Goal: Information Seeking & Learning: Learn about a topic

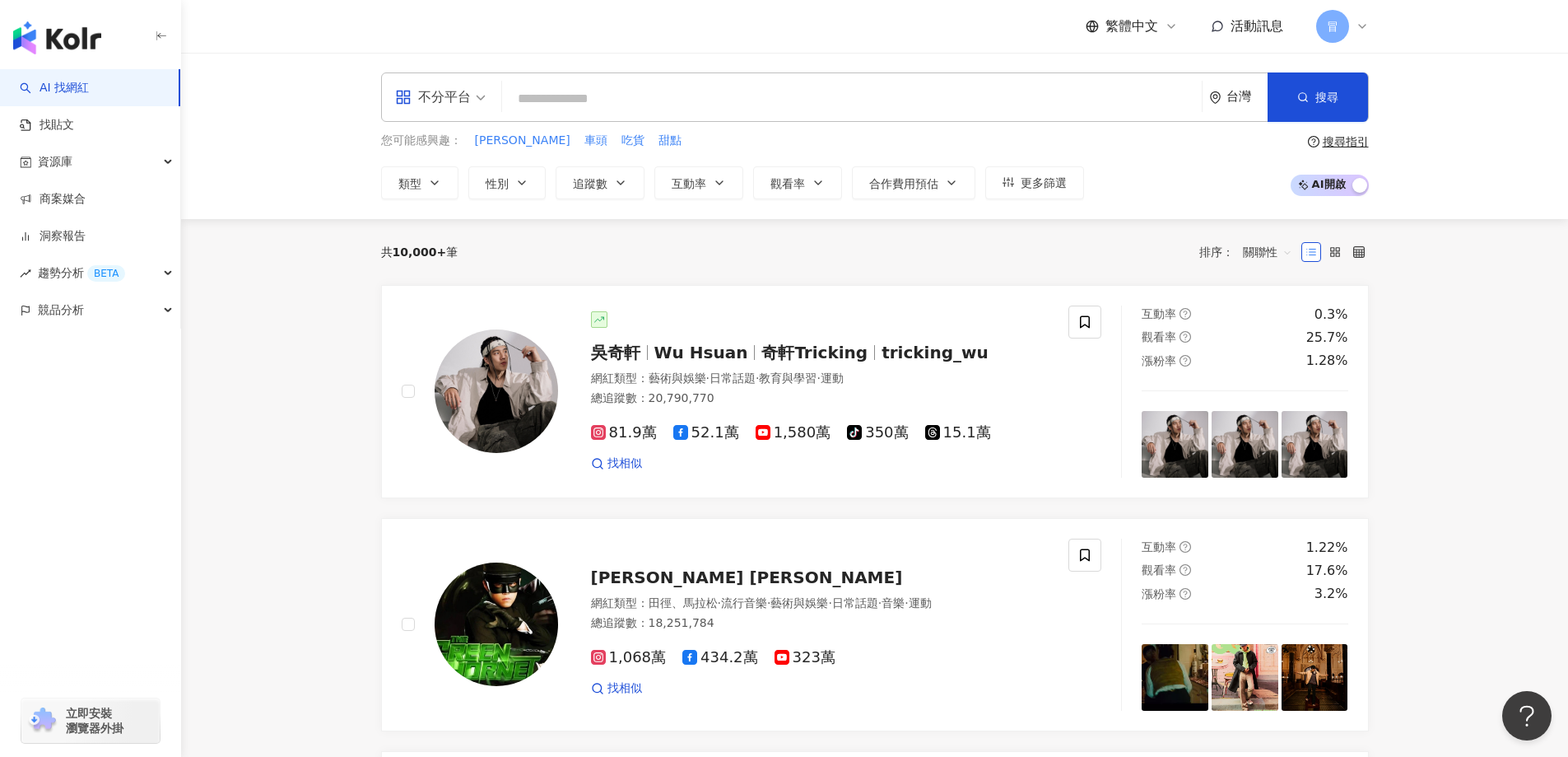
click at [671, 103] on input "search" at bounding box center [852, 98] width 687 height 32
paste input "**********"
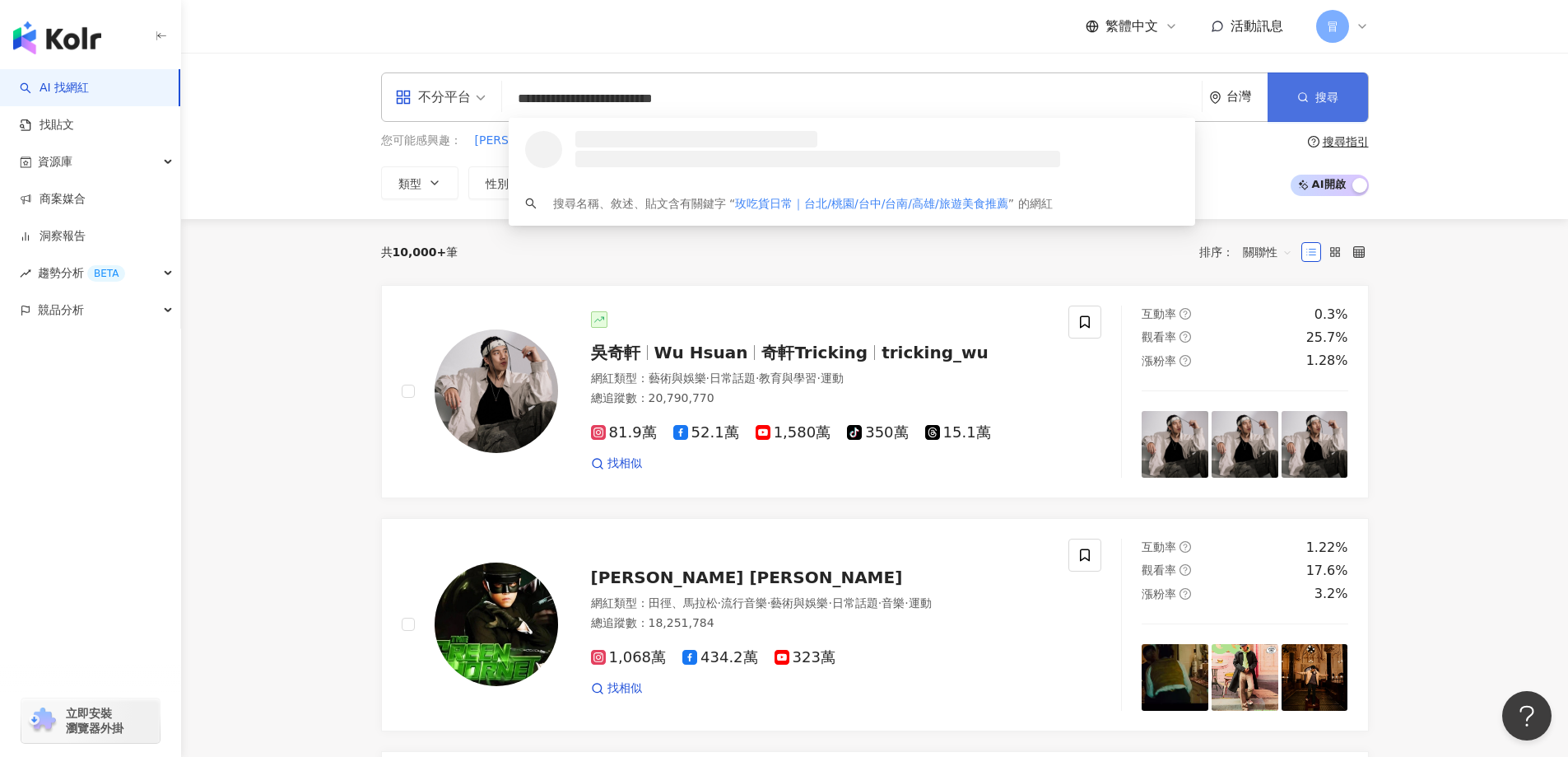
type input "**********"
click at [1346, 107] on button "搜尋" at bounding box center [1319, 97] width 101 height 50
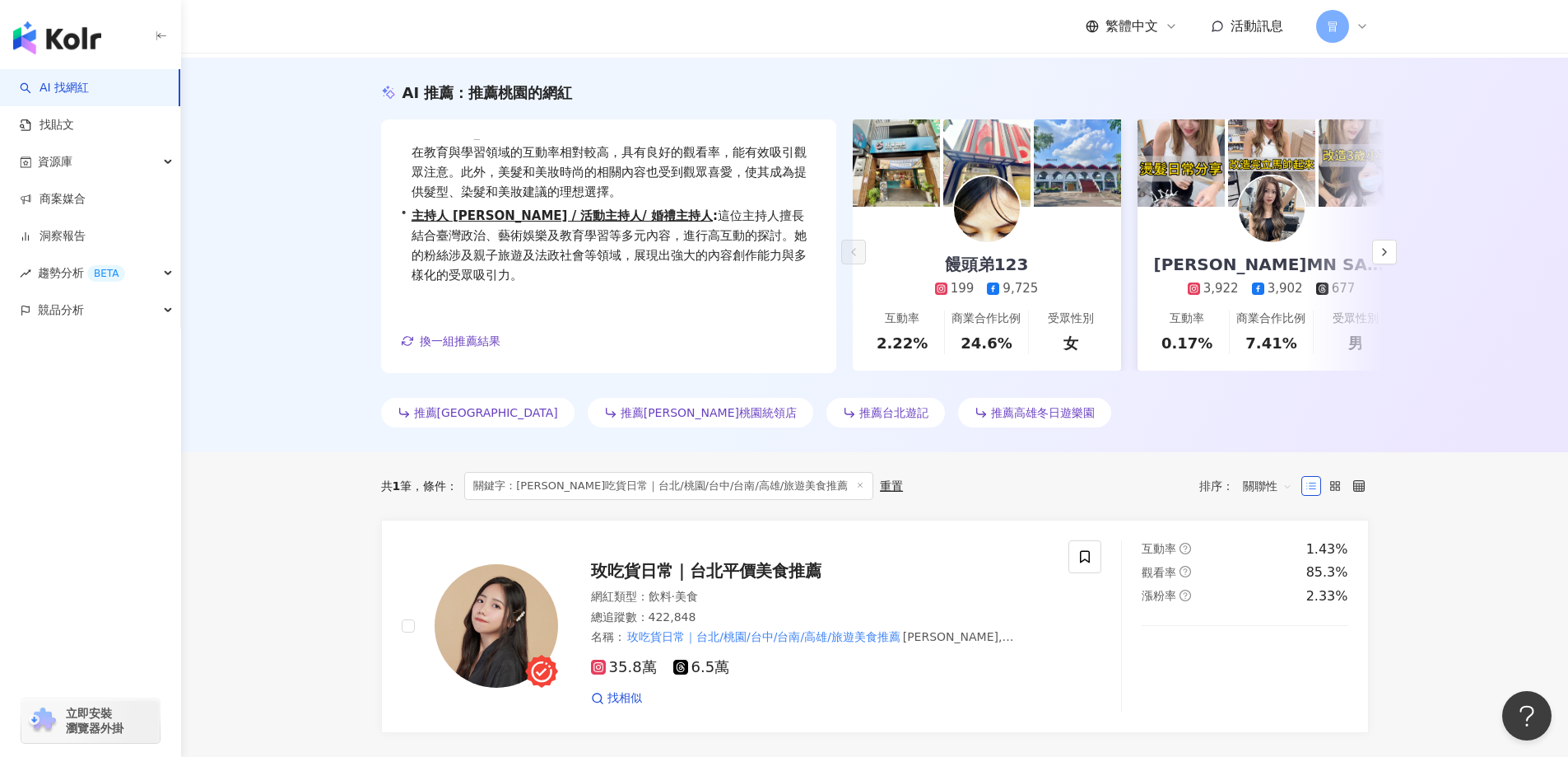
scroll to position [165, 0]
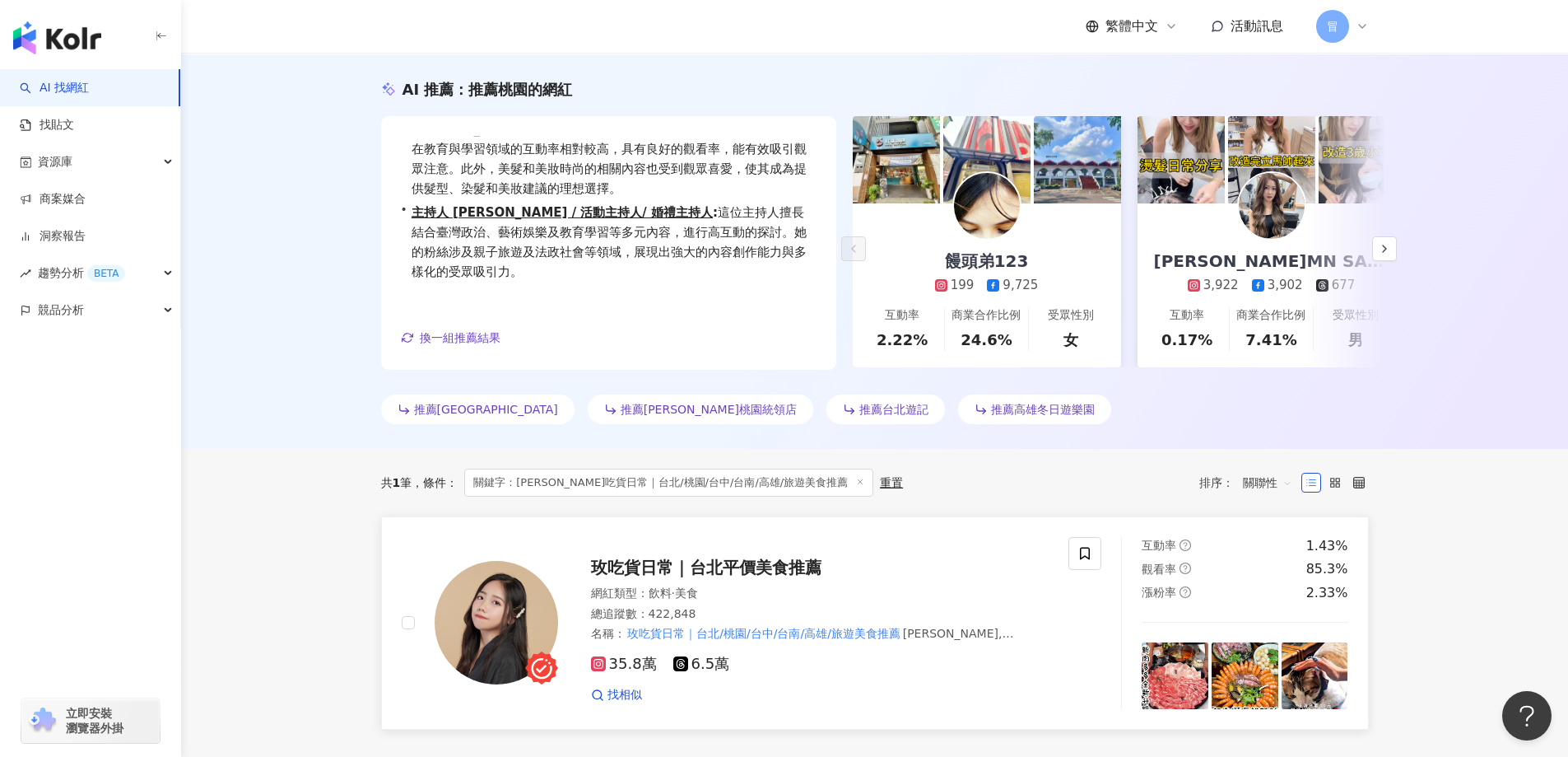
click at [737, 568] on span "玫吃貨日常｜台北平價美食推薦" at bounding box center [706, 567] width 231 height 20
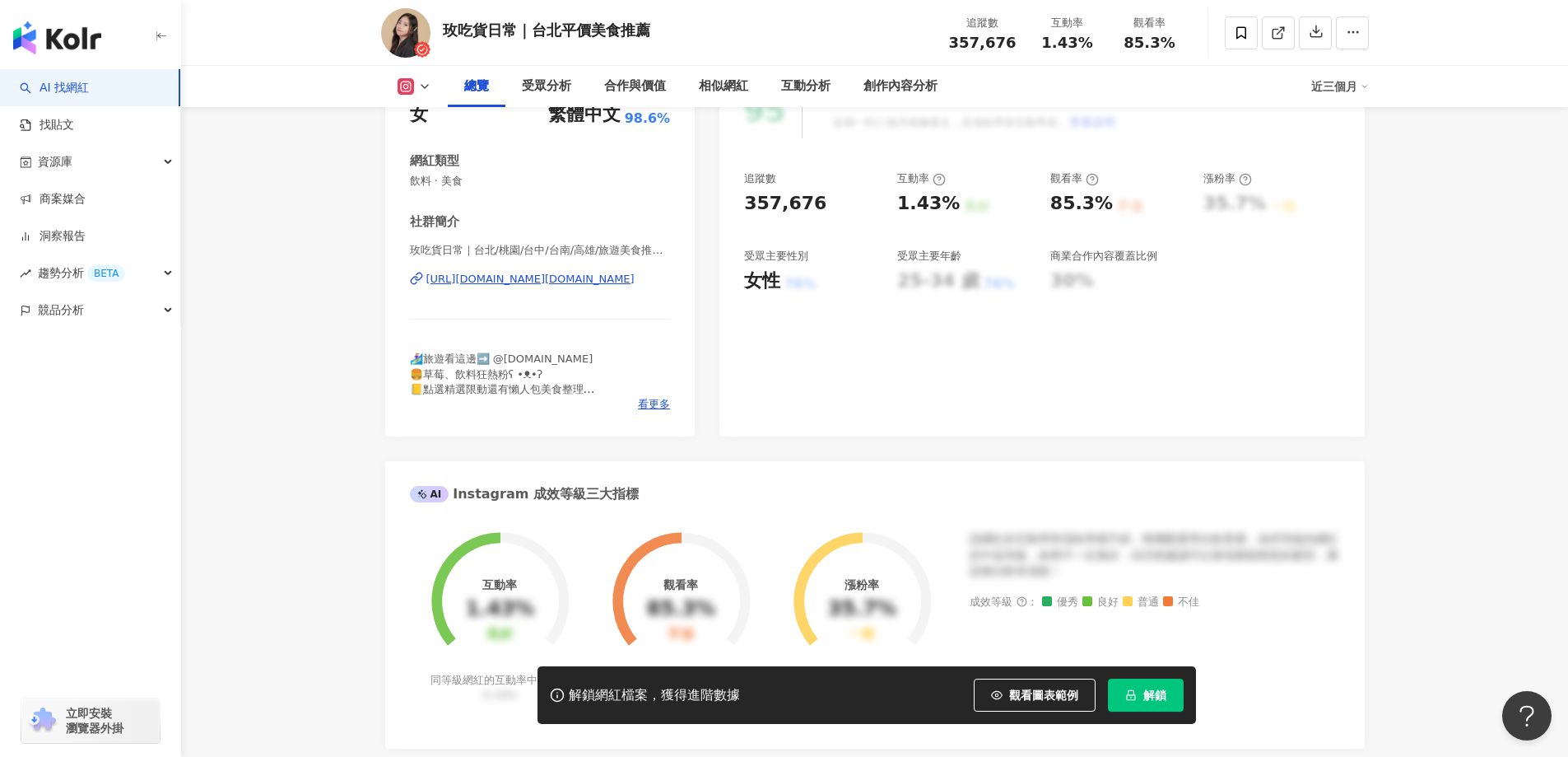
scroll to position [82, 0]
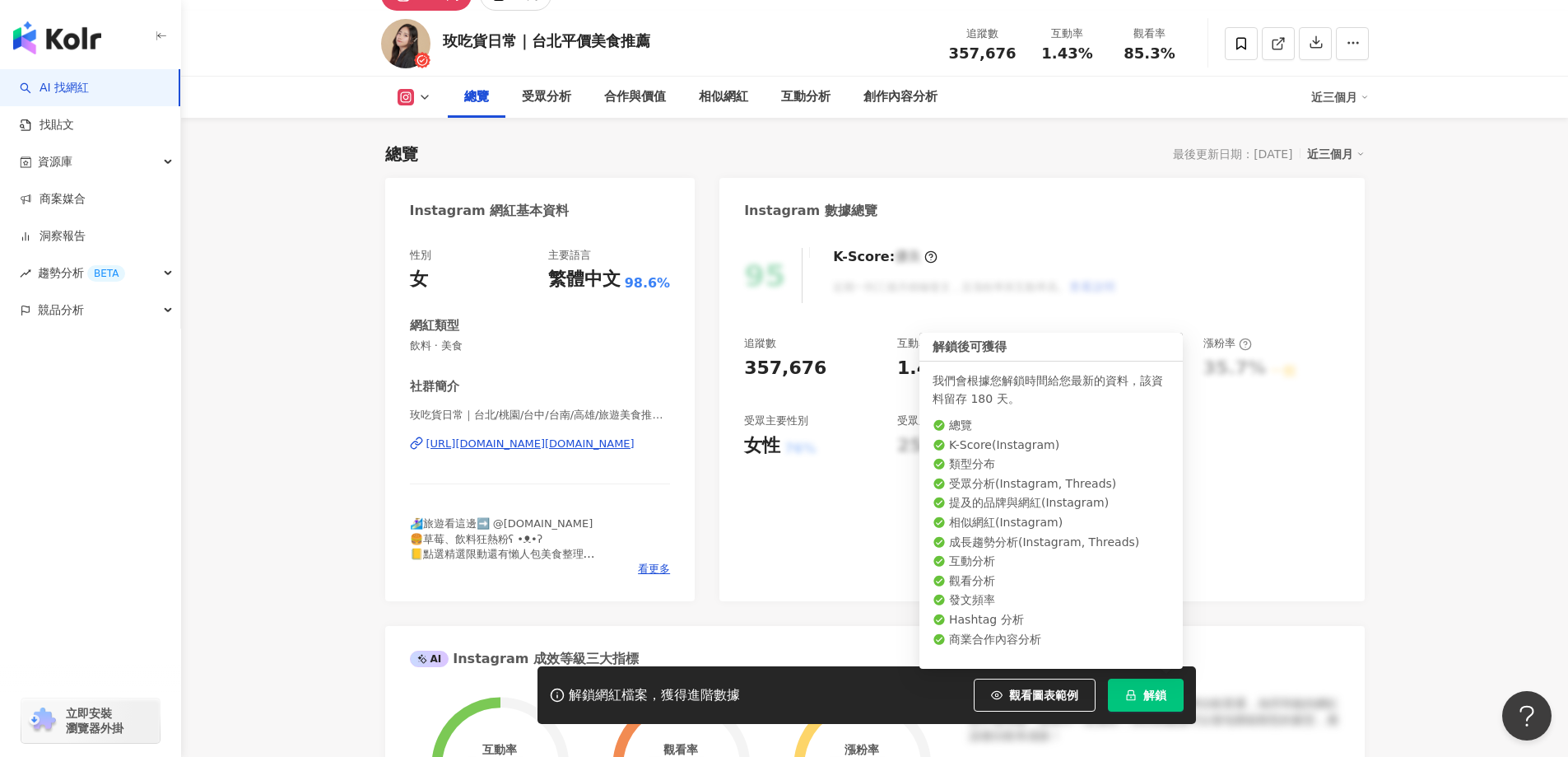
click at [1150, 697] on span "解鎖" at bounding box center [1155, 695] width 23 height 13
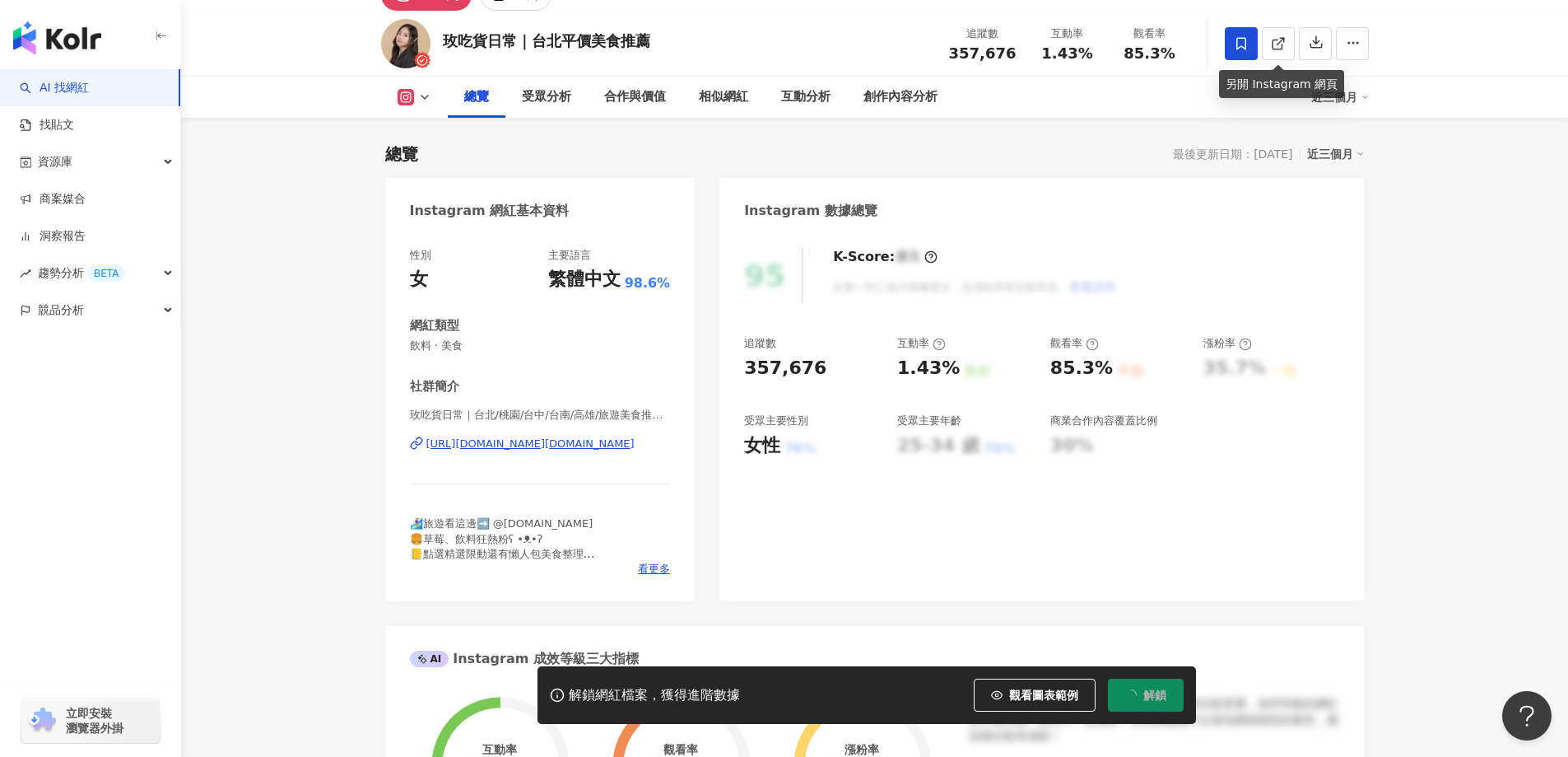
click at [1232, 50] on span at bounding box center [1241, 44] width 33 height 33
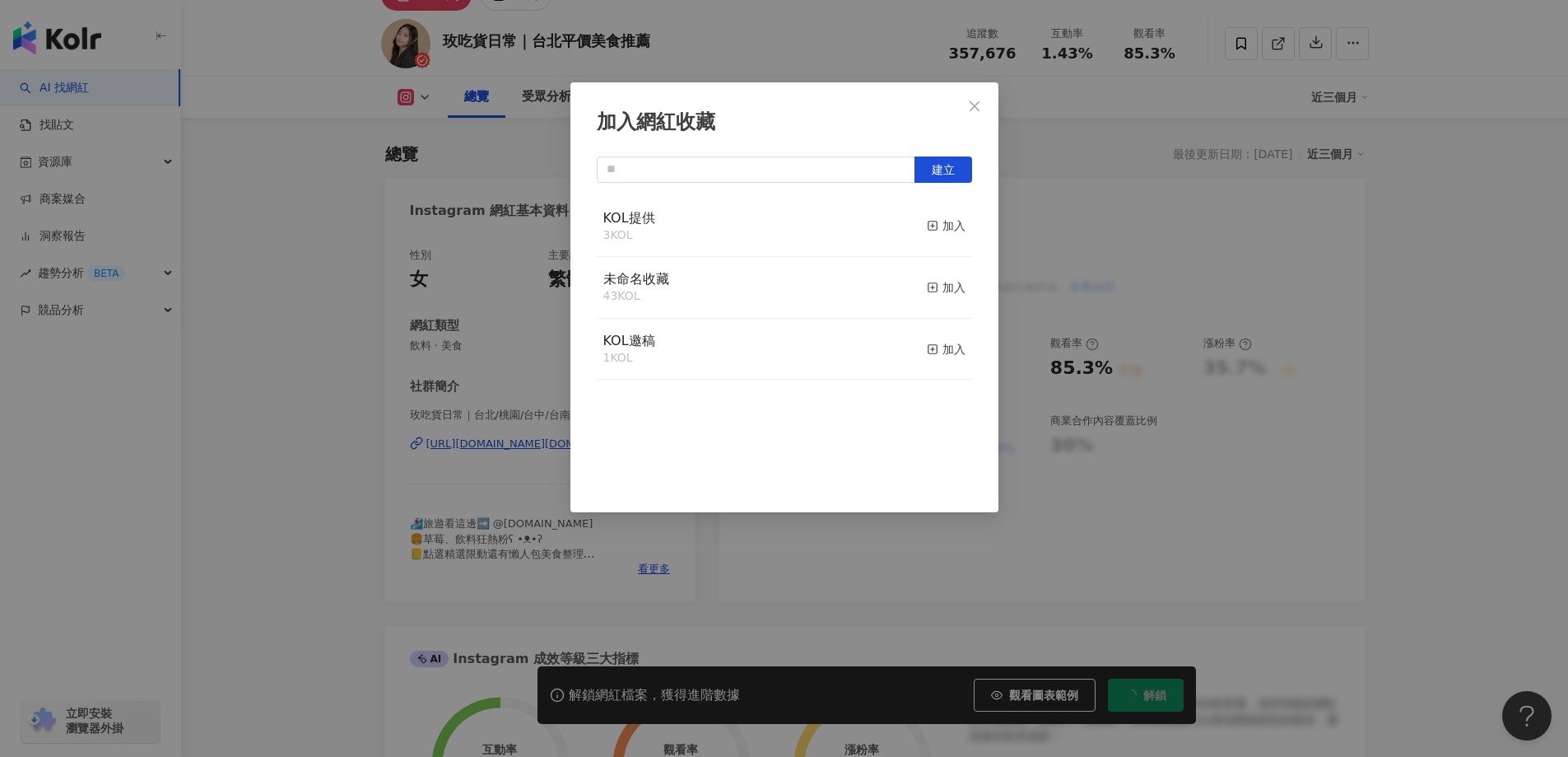
click at [830, 352] on div "KOL邀稿 1 KOL 加入" at bounding box center [785, 349] width 376 height 62
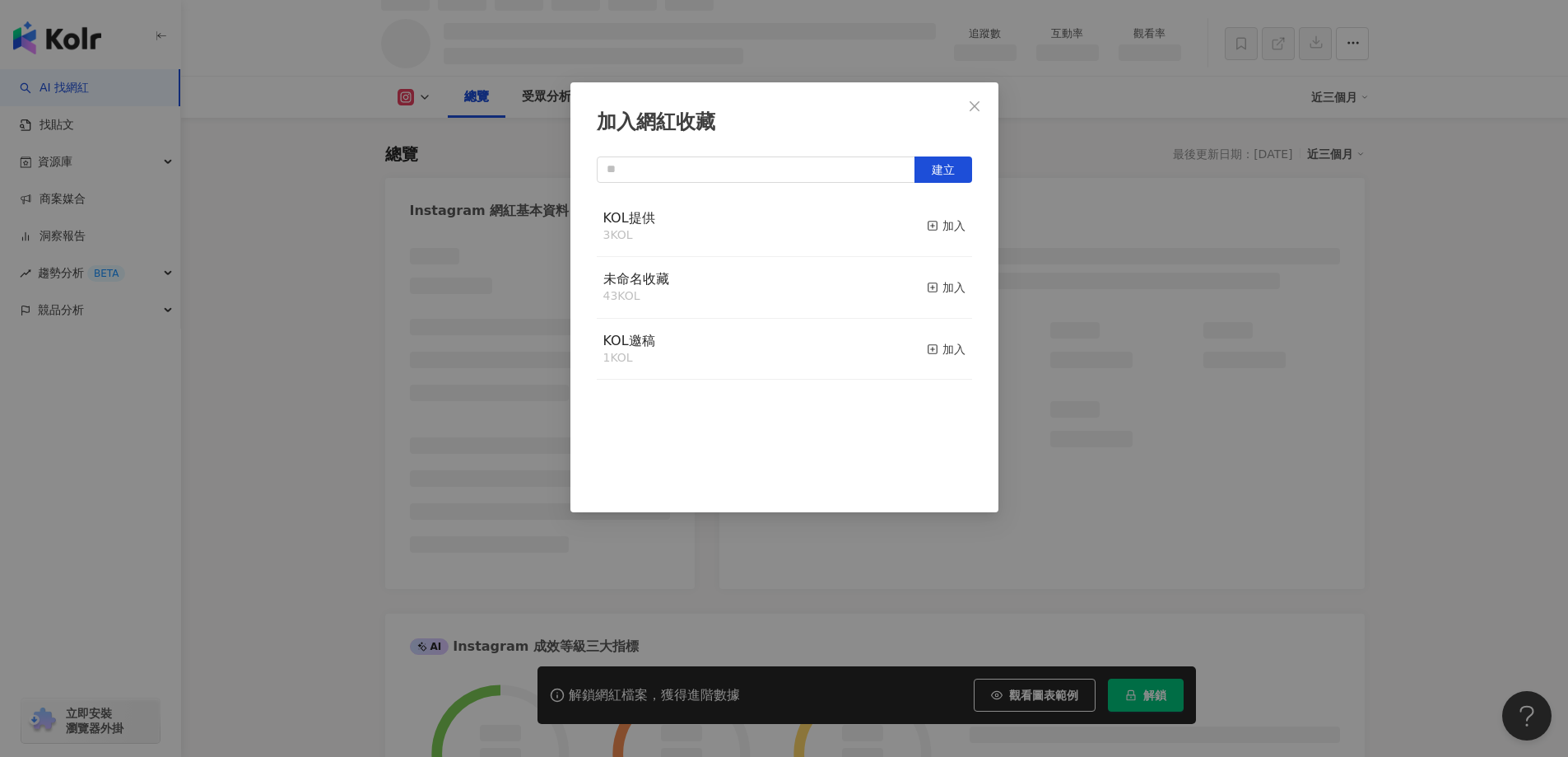
scroll to position [101, 0]
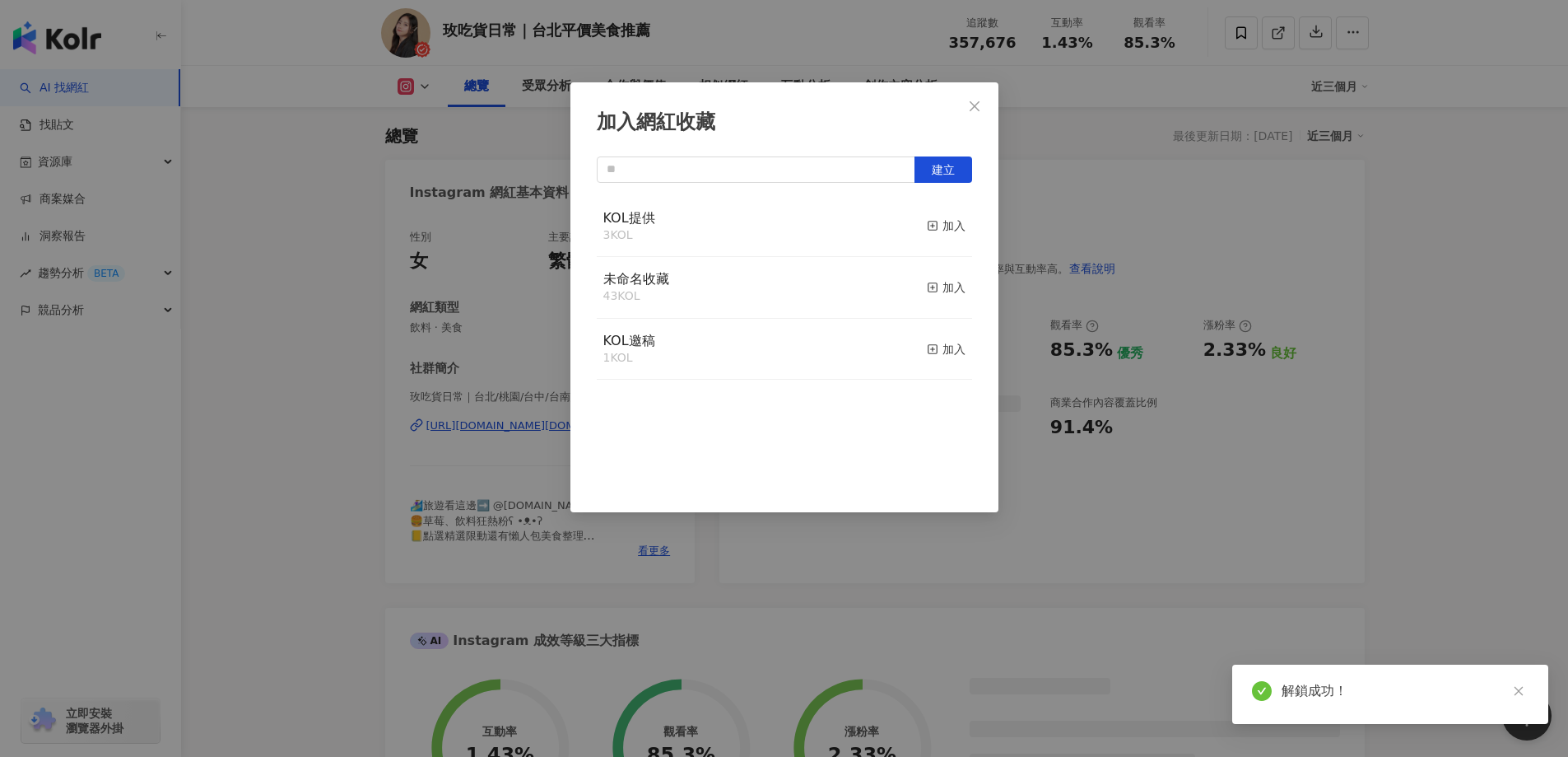
scroll to position [82, 0]
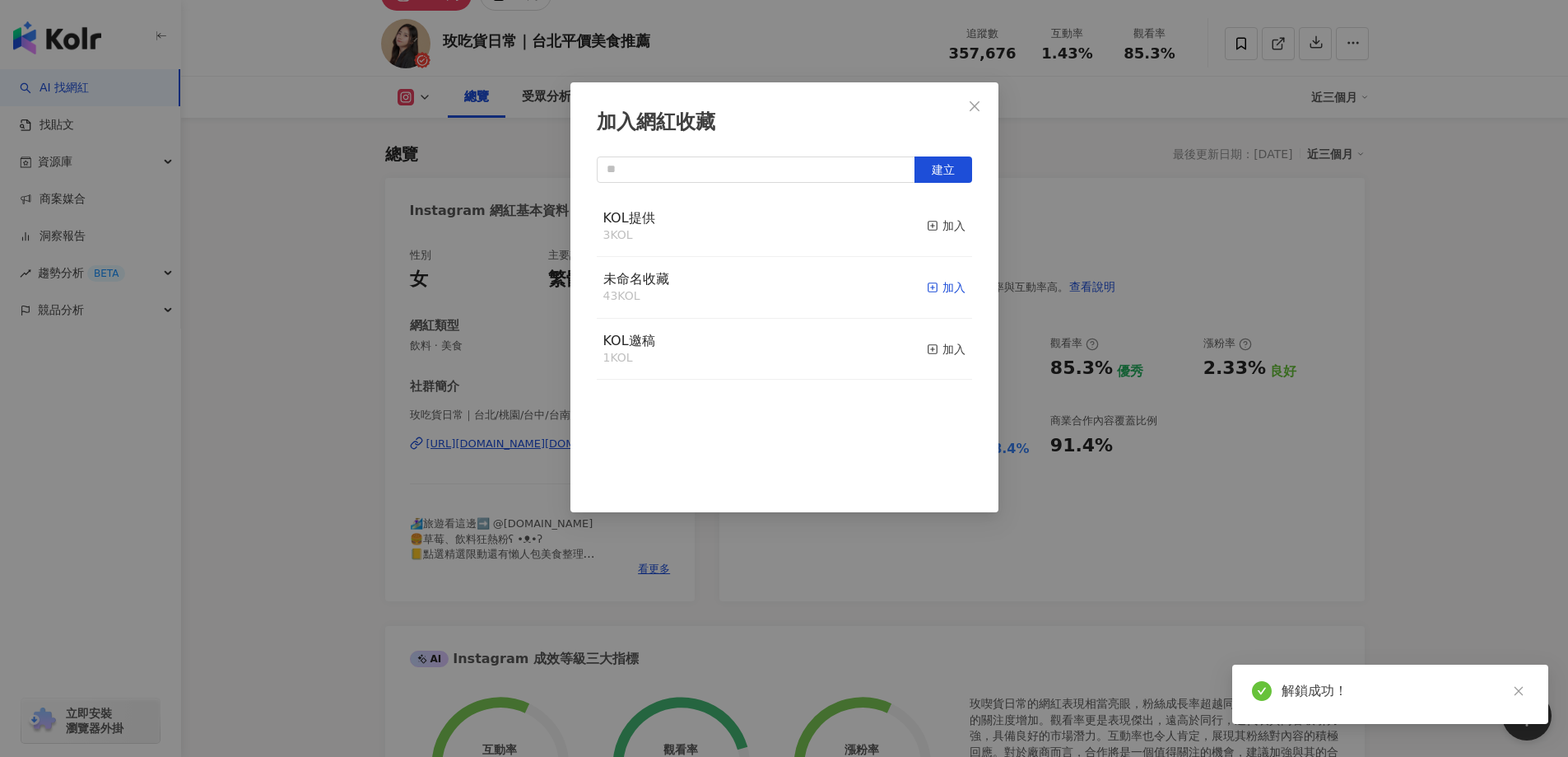
click at [927, 285] on icon "button" at bounding box center [933, 287] width 11 height 11
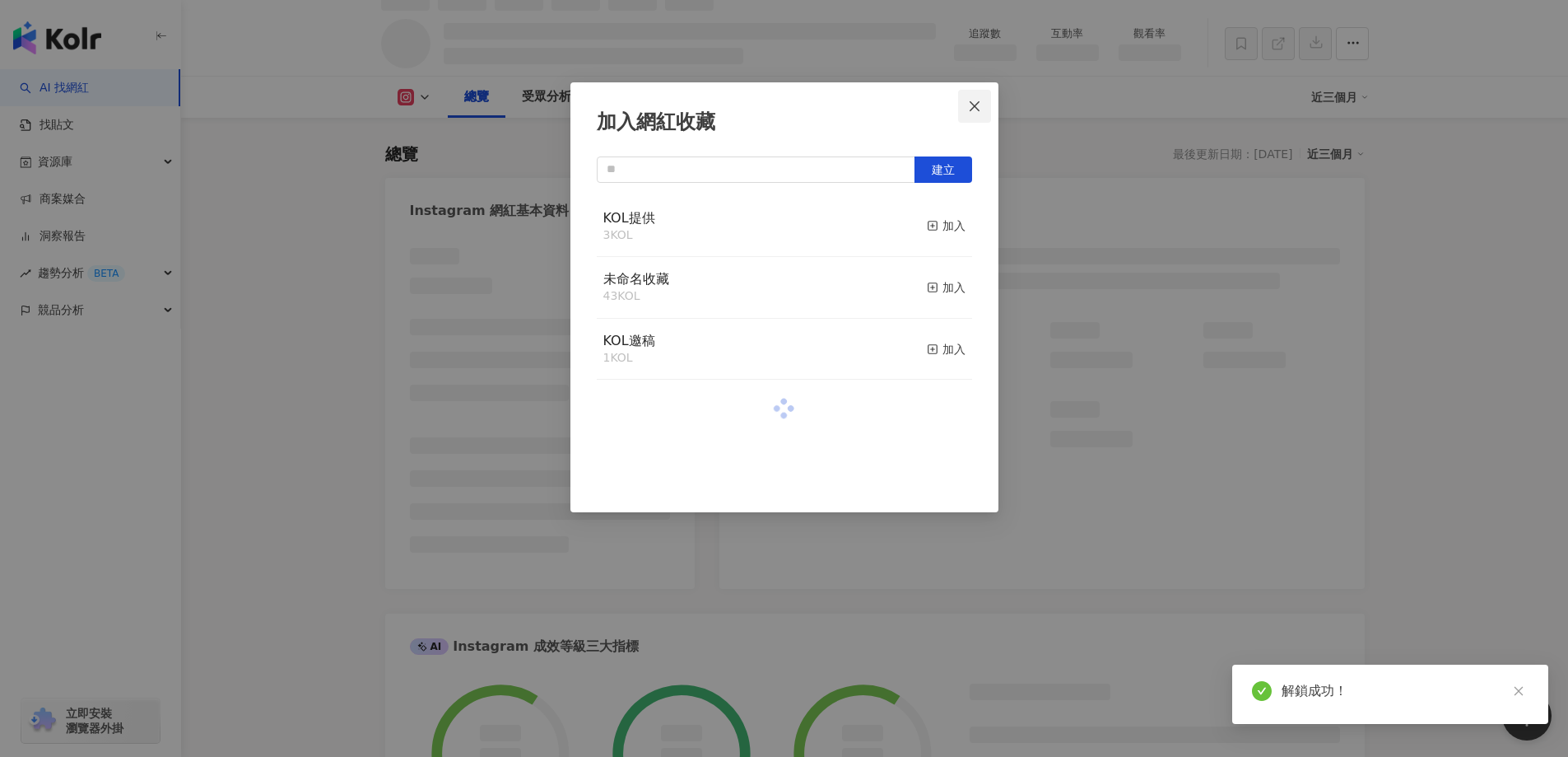
scroll to position [101, 0]
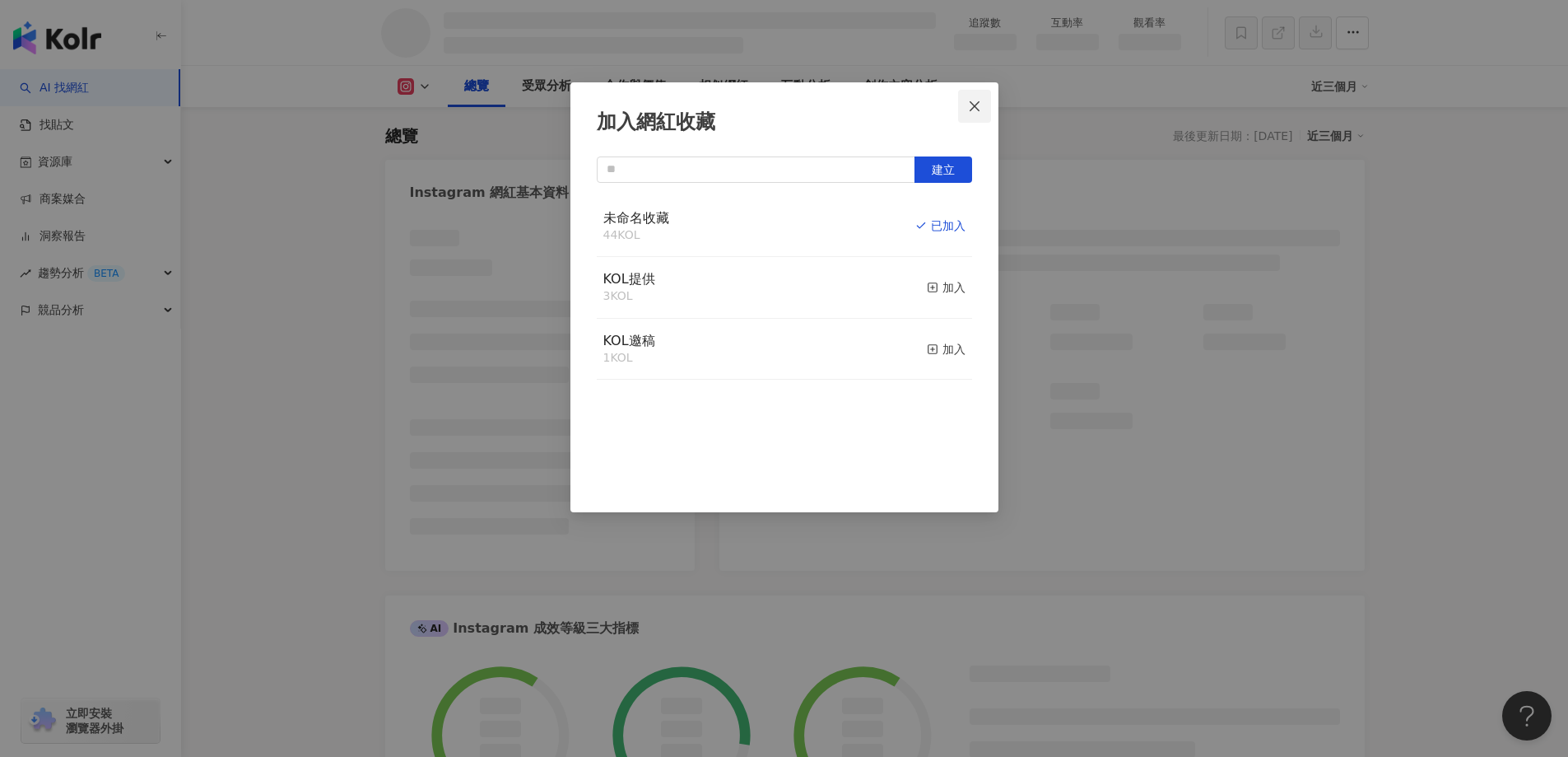
click at [969, 103] on icon "close" at bounding box center [974, 106] width 13 height 13
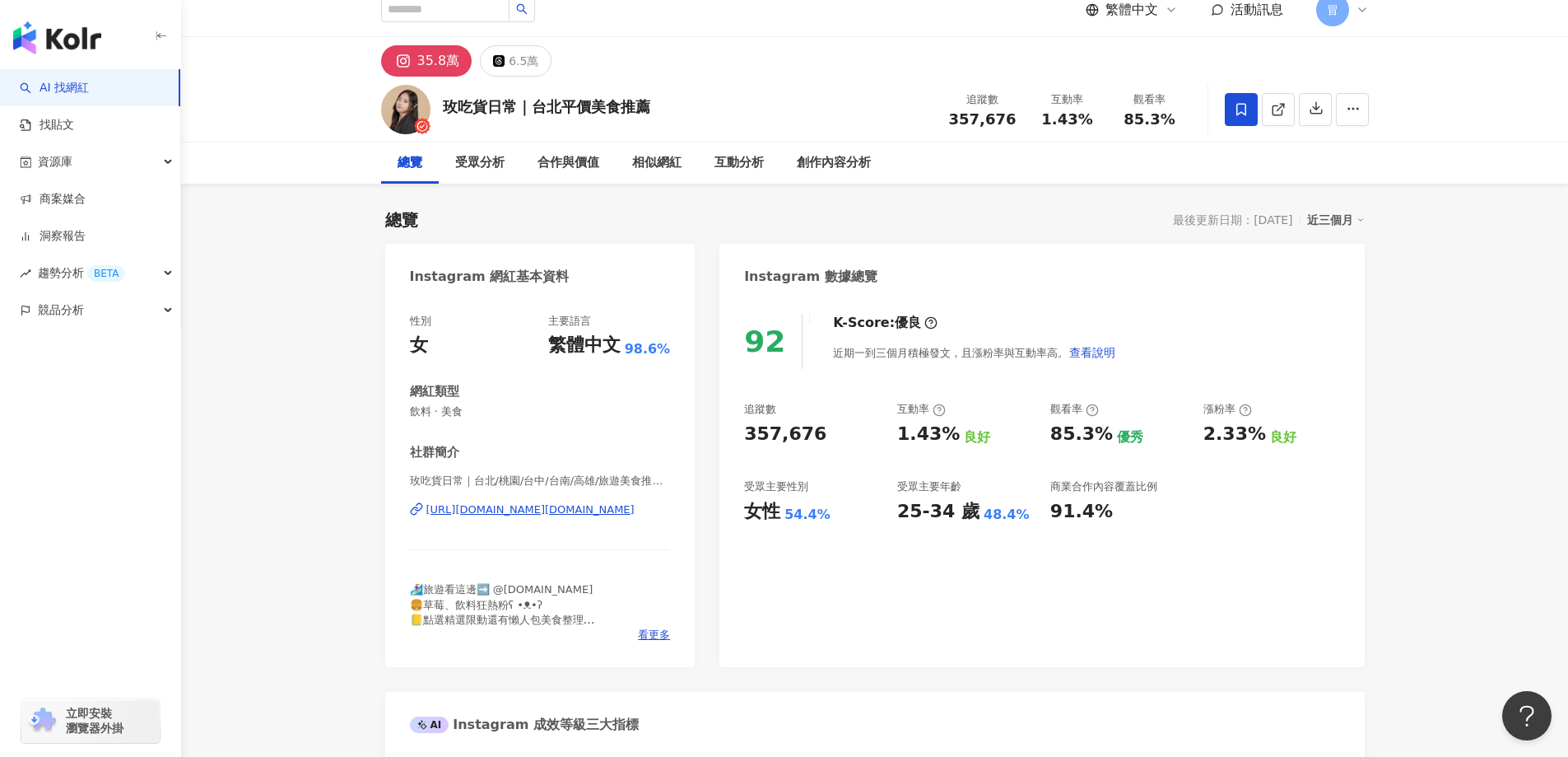
scroll to position [0, 0]
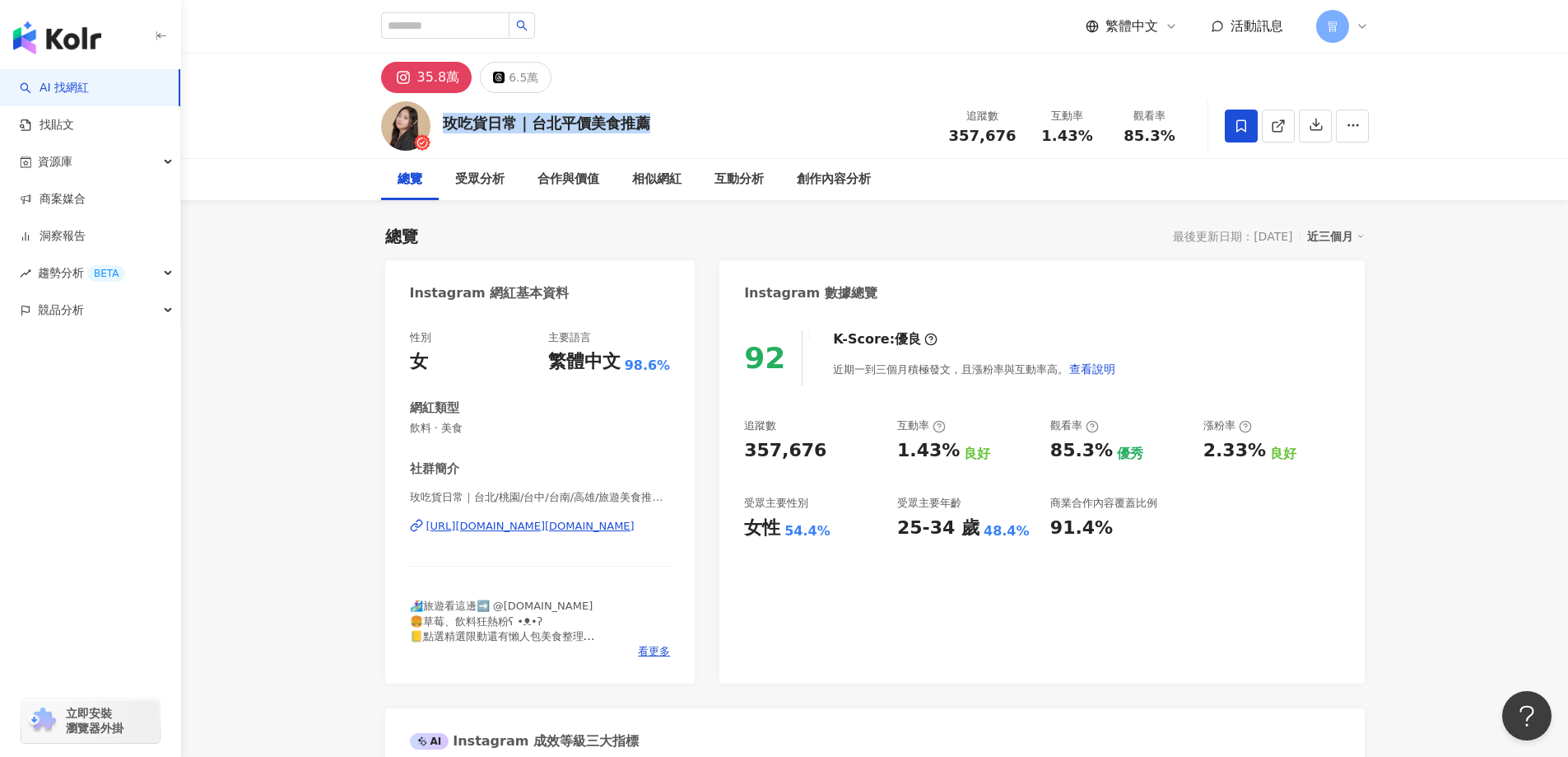
drag, startPoint x: 647, startPoint y: 133, endPoint x: 442, endPoint y: 129, distance: 205.0
click at [443, 129] on div "玫吃貨日常｜台北平價美食推薦" at bounding box center [547, 123] width 208 height 21
copy div "玫吃貨日常｜台北平價美食推薦"
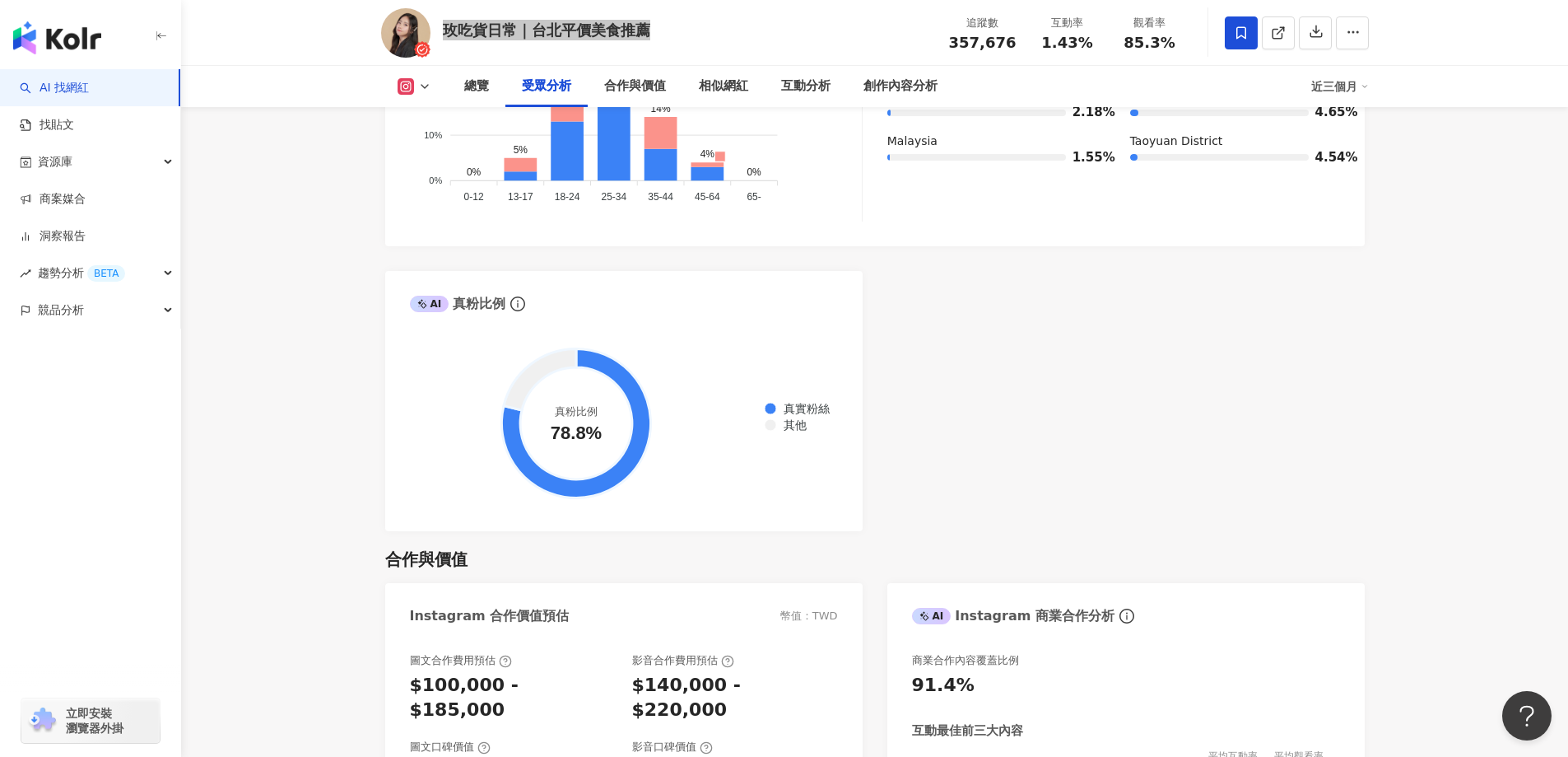
scroll to position [1812, 0]
